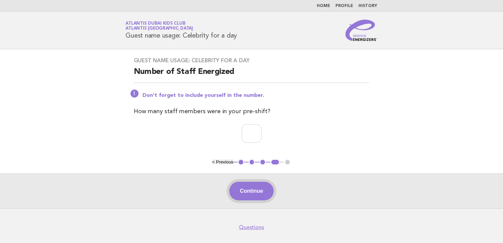
type input "*"
click at [253, 192] on button "Continue" at bounding box center [251, 191] width 44 height 19
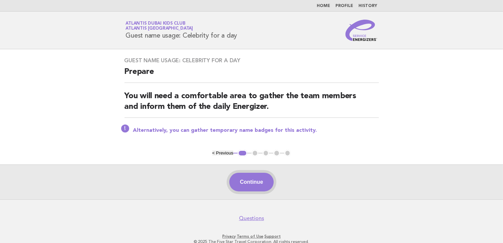
click at [257, 188] on button "Continue" at bounding box center [251, 182] width 44 height 19
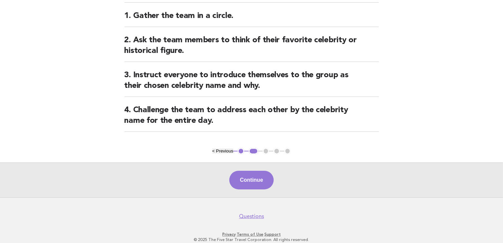
scroll to position [92, 0]
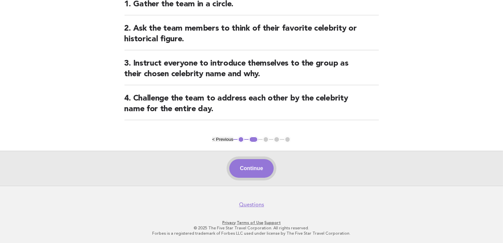
click at [269, 170] on button "Continue" at bounding box center [251, 168] width 44 height 19
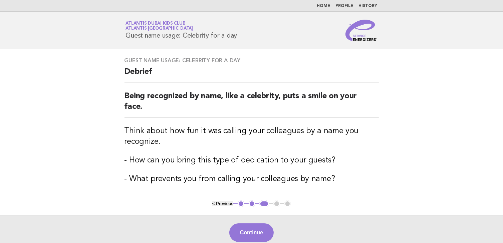
scroll to position [33, 0]
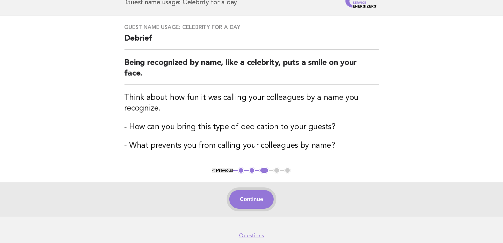
click at [245, 192] on button "Continue" at bounding box center [251, 199] width 44 height 19
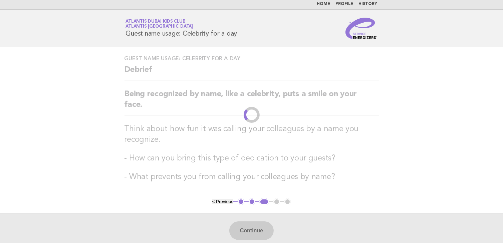
scroll to position [0, 0]
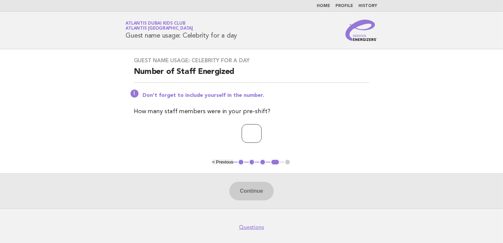
click at [251, 136] on input "number" at bounding box center [251, 133] width 20 height 19
type input "*"
click at [261, 193] on button "Continue" at bounding box center [251, 191] width 44 height 19
